Goal: Find specific fact: Find specific fact

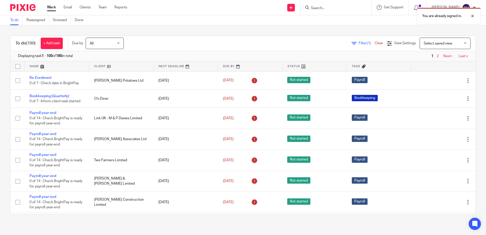
click at [326, 7] on div "You are already signed in." at bounding box center [362, 14] width 238 height 19
click at [472, 16] on div at bounding box center [469, 16] width 14 height 6
click at [326, 9] on input "Search" at bounding box center [333, 8] width 46 height 5
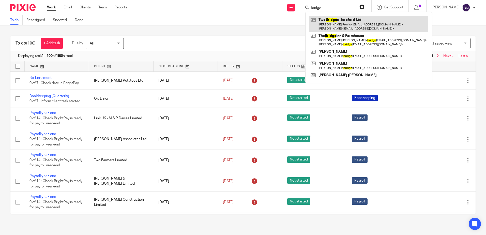
type input "bridge"
click at [336, 23] on link at bounding box center [368, 24] width 119 height 16
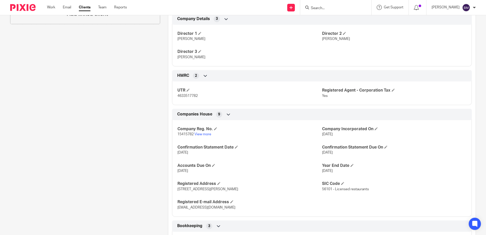
scroll to position [356, 0]
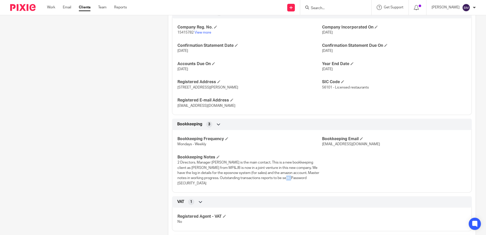
drag, startPoint x: 295, startPoint y: 179, endPoint x: 280, endPoint y: 179, distance: 14.2
click at [280, 179] on span "2 Directors. Manager [PERSON_NAME] is the main contact. This is a new bookkeepi…" at bounding box center [248, 173] width 142 height 24
copy span "npINK22-"
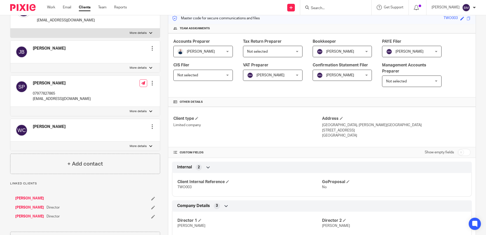
scroll to position [0, 0]
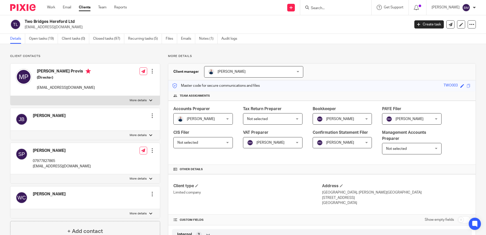
click at [333, 7] on input "Search" at bounding box center [333, 8] width 46 height 5
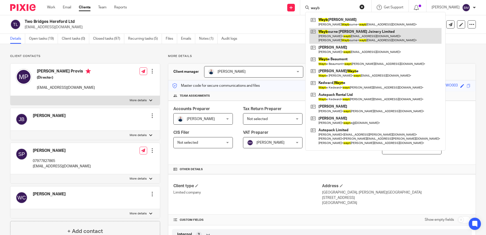
type input "wayb"
click at [341, 39] on link at bounding box center [375, 36] width 132 height 16
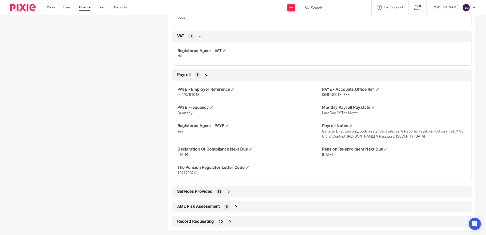
scroll to position [497, 0]
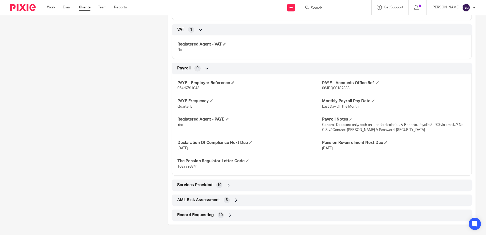
drag, startPoint x: 430, startPoint y: 130, endPoint x: 396, endPoint y: 130, distance: 34.3
click at [396, 130] on p "General: Directors only, both on standard salaries. // Reports: Payslip & P30 v…" at bounding box center [394, 127] width 144 height 10
copy span "Crusha&Scooby3012!"
